Goal: Check status: Check status

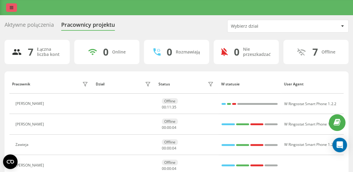
click at [12, 6] on icon at bounding box center [12, 7] width 4 height 4
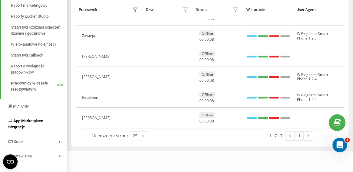
scroll to position [118, 0]
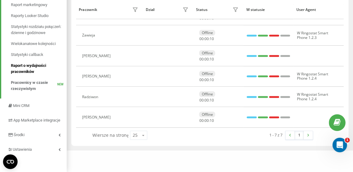
click at [34, 62] on span "Raport o wydajności pracowników" at bounding box center [37, 68] width 53 height 12
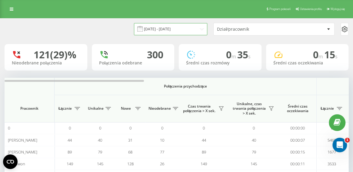
click at [173, 29] on input "22.08.2025 - 22.09.2025" at bounding box center [170, 29] width 73 height 12
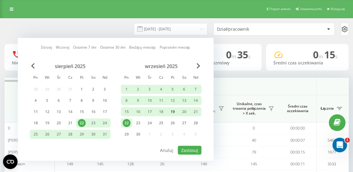
click at [175, 112] on div "19" at bounding box center [173, 112] width 8 height 8
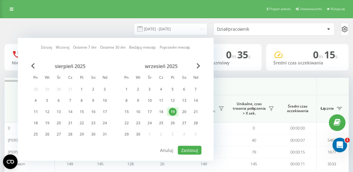
click at [190, 154] on div "Dzisiaj Wczoraj Ostatnie 7 dni Ostatnie 30 dni Bieżący miesiąc Poprzedni miesią…" at bounding box center [116, 99] width 196 height 123
click at [190, 149] on button "Zastosuj" at bounding box center [190, 150] width 24 height 9
type input "19.09.2025 - 19.09.2025"
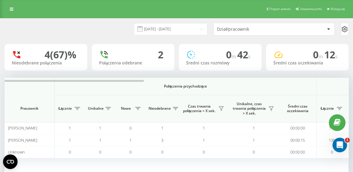
drag, startPoint x: 263, startPoint y: 91, endPoint x: 260, endPoint y: 93, distance: 3.8
click at [263, 91] on th "Połączenia przychodzące" at bounding box center [186, 86] width 262 height 17
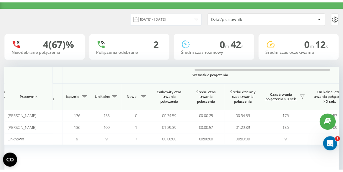
scroll to position [0, 482]
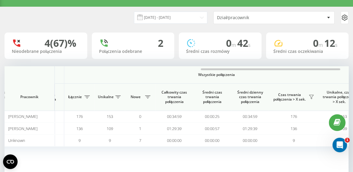
click at [268, 77] on th "Wszystkie połączenia" at bounding box center [216, 74] width 305 height 17
